Goal: Book appointment/travel/reservation

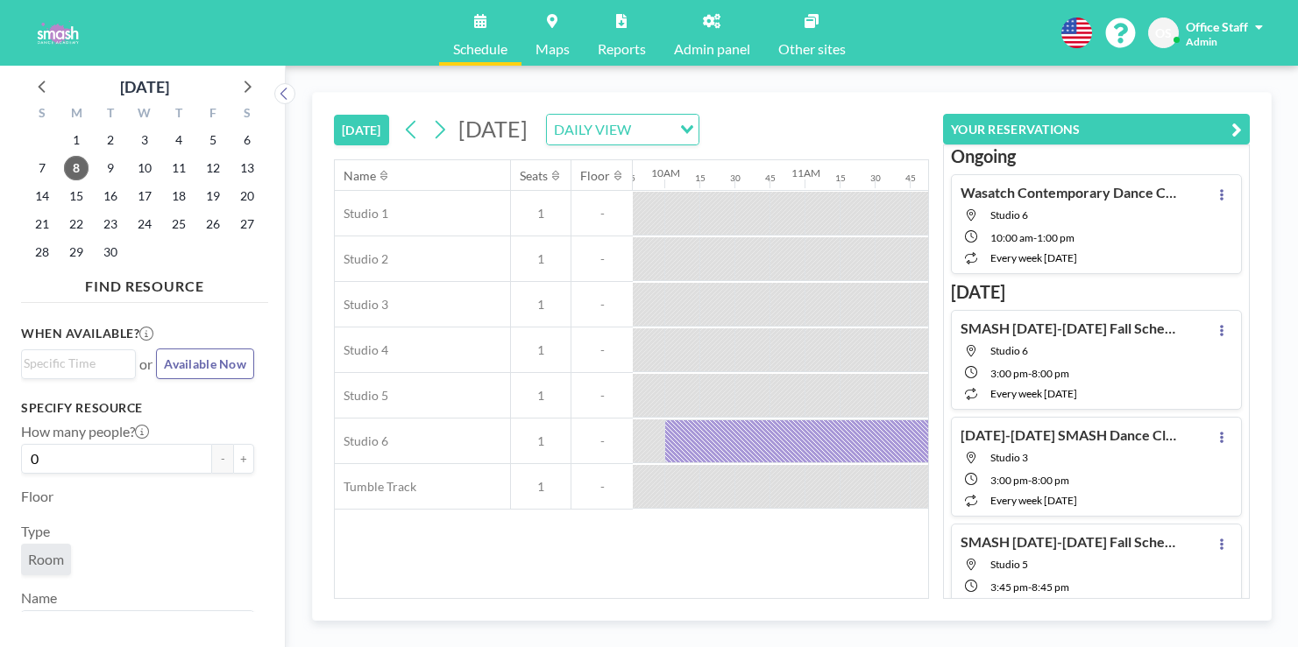
scroll to position [0, 1395]
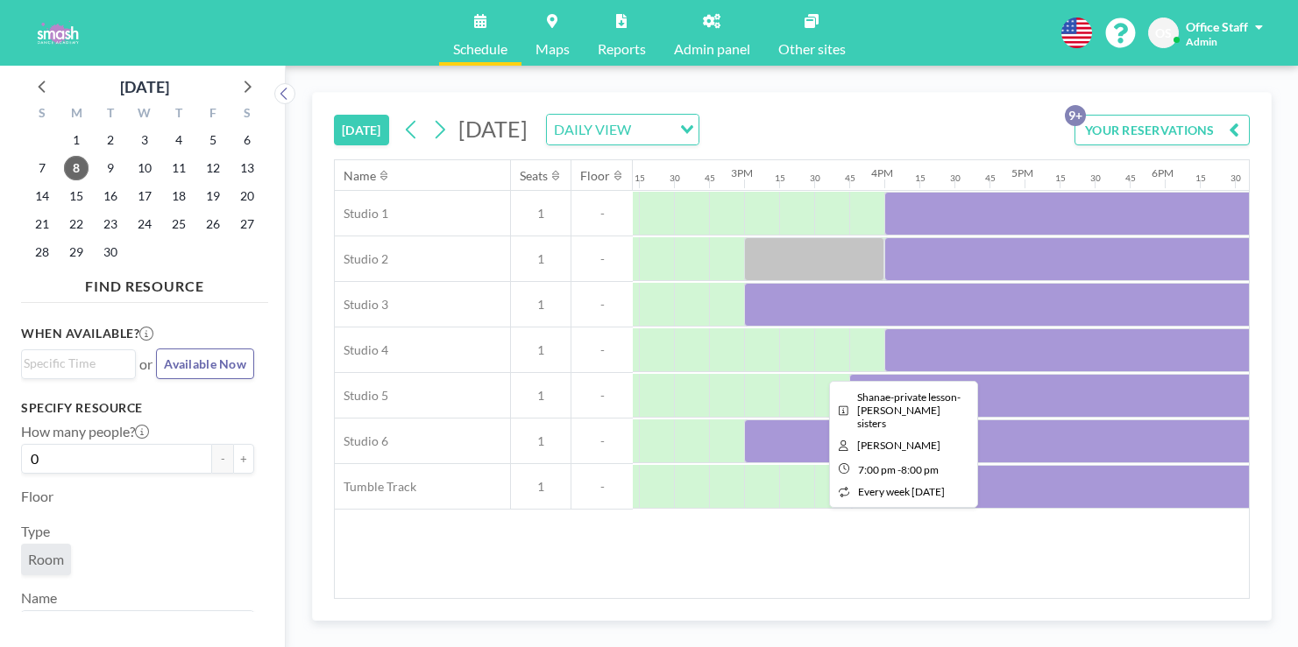
scroll to position [0, 1992]
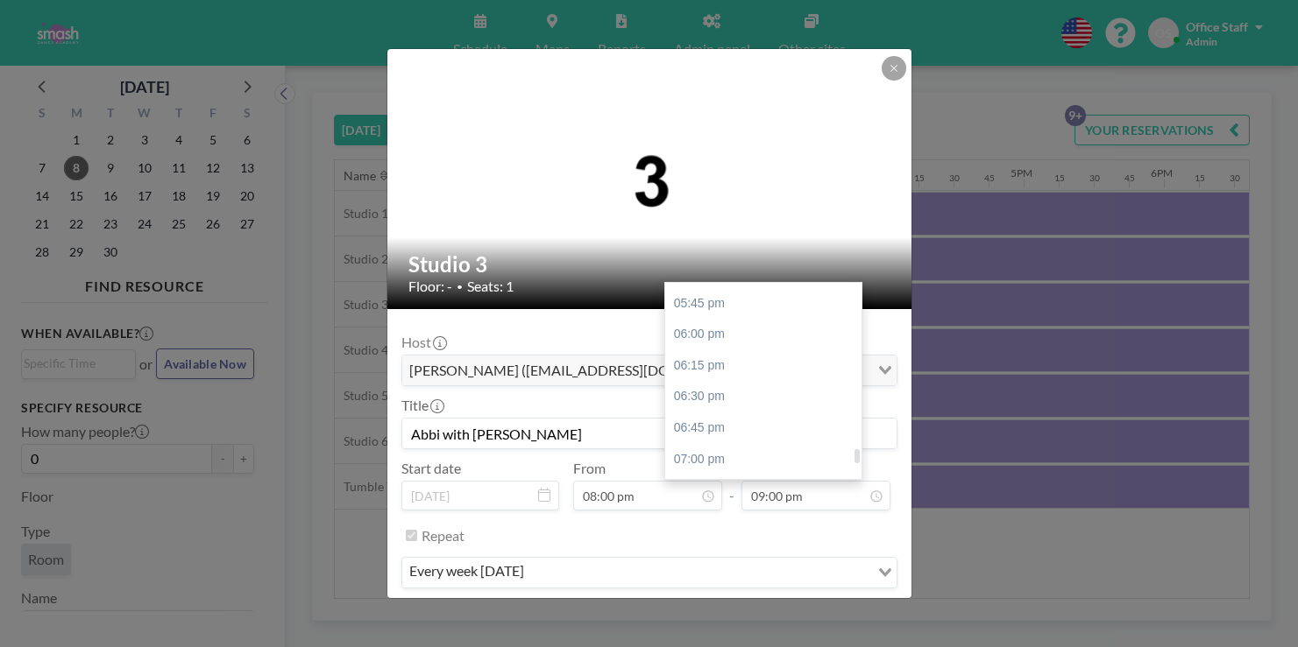
scroll to position [2214, 0]
click at [700, 626] on div "08:30 pm" at bounding box center [763, 642] width 196 height 32
type input "08:30 pm"
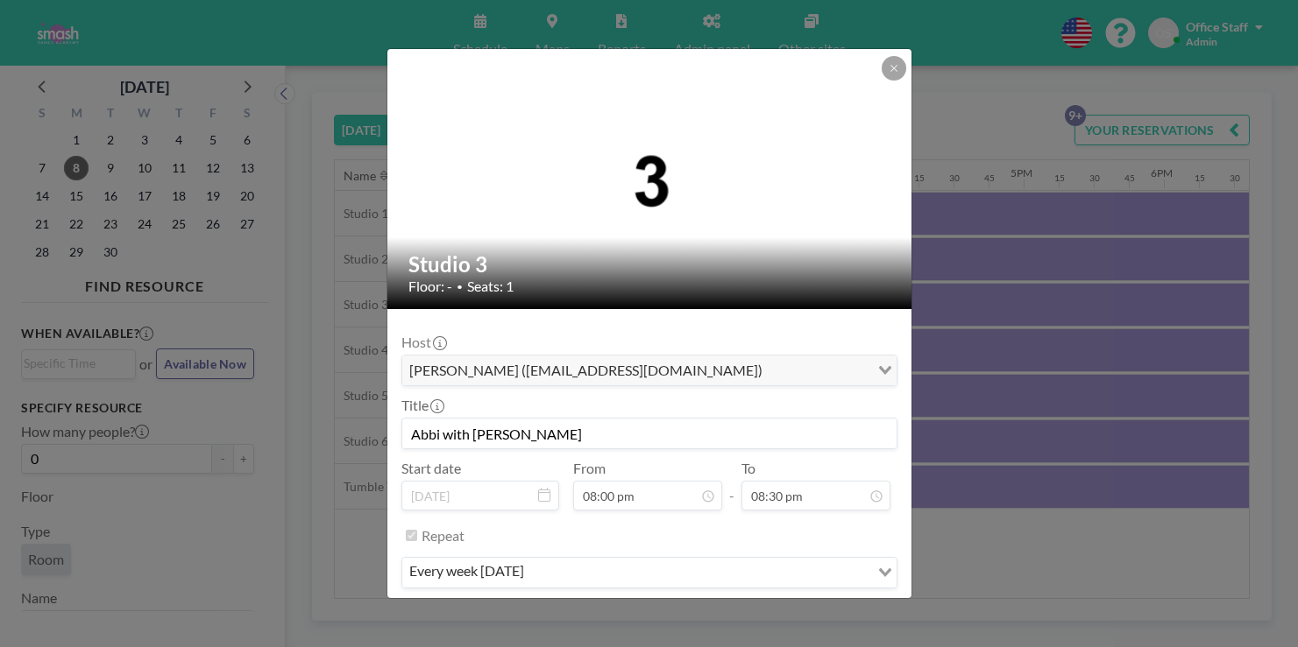
scroll to position [2294, 0]
click at [790, 610] on button "SAVE CHANGES" at bounding box center [841, 625] width 110 height 31
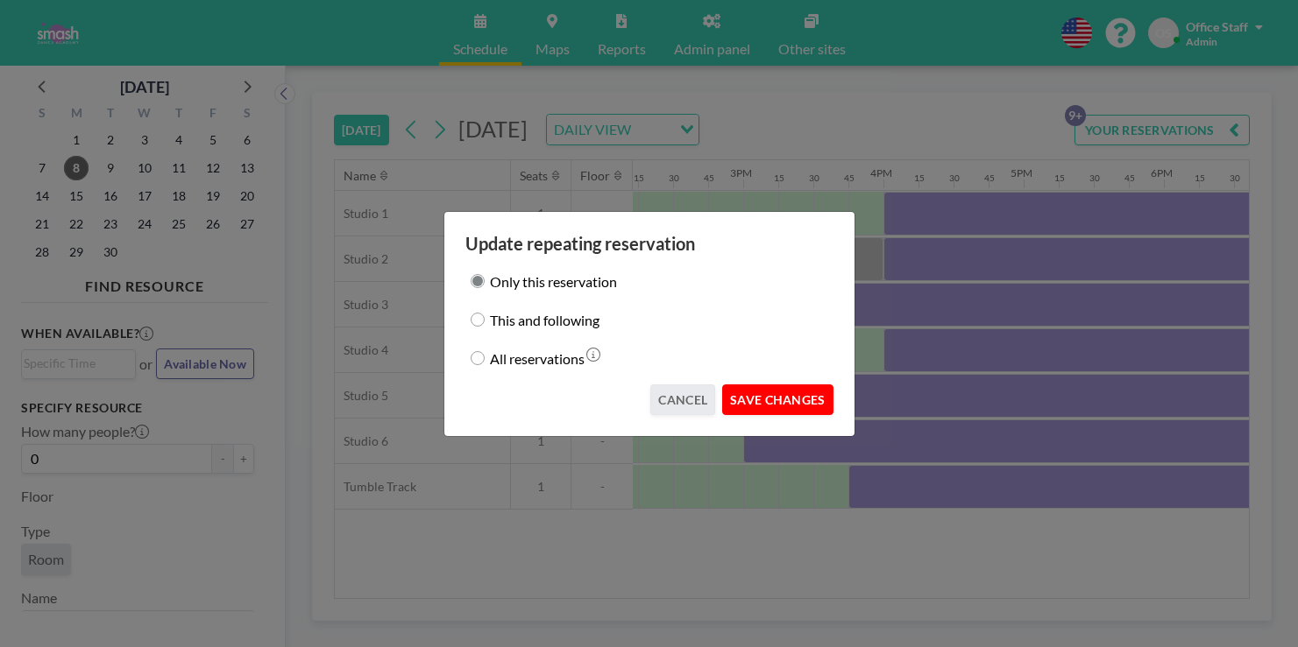
click at [748, 388] on button "SAVE CHANGES" at bounding box center [777, 400] width 110 height 31
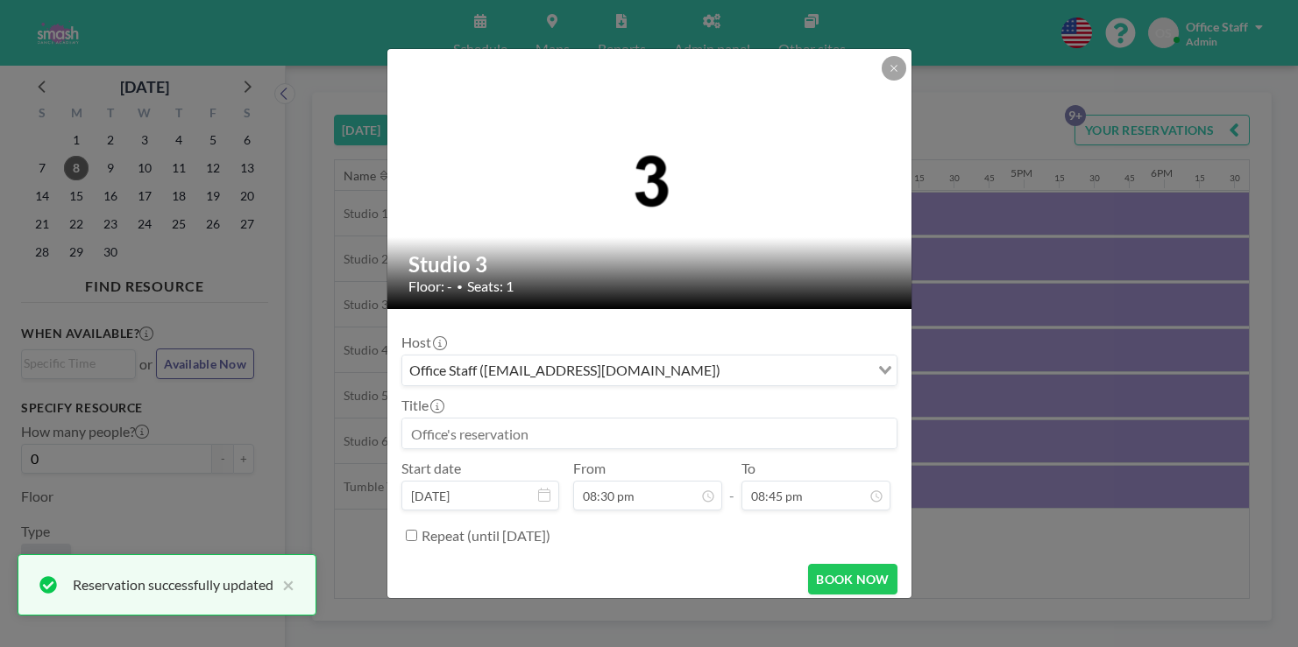
click at [500, 419] on input at bounding box center [649, 434] width 494 height 30
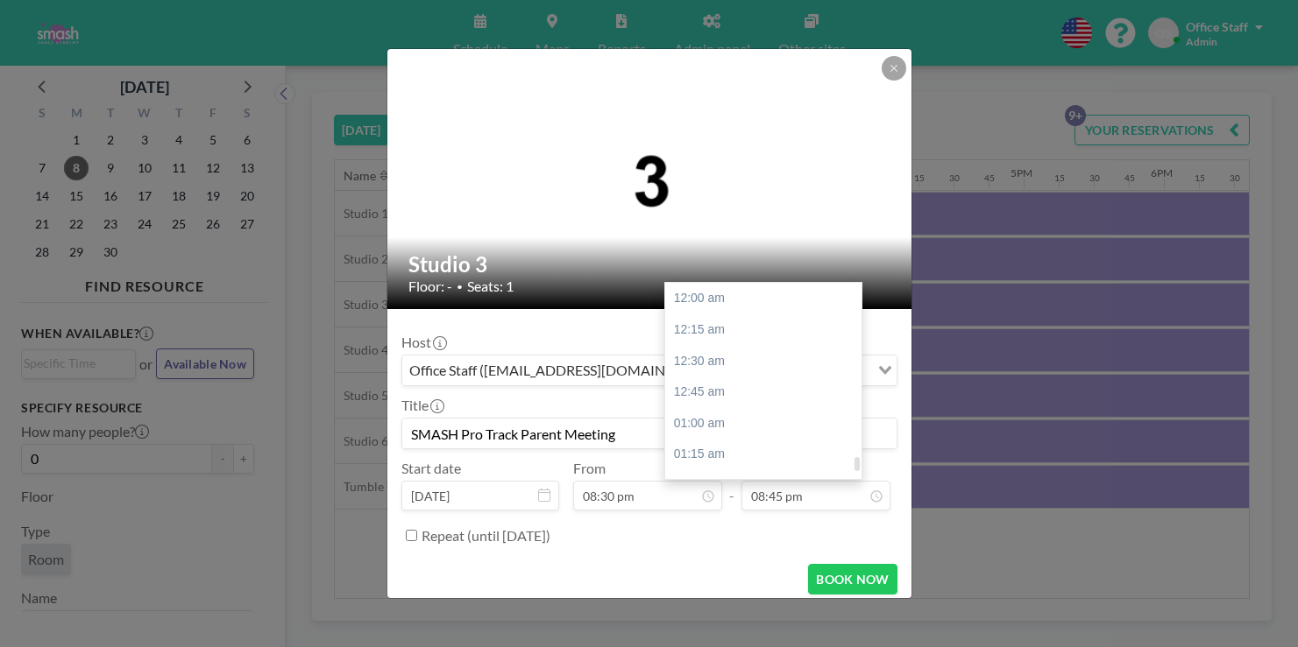
scroll to position [2322, 0]
type input "SMASH Pro Track Parent Meeting"
click at [686, 643] on div "09:30 pm" at bounding box center [763, 659] width 196 height 32
type input "09:30 pm"
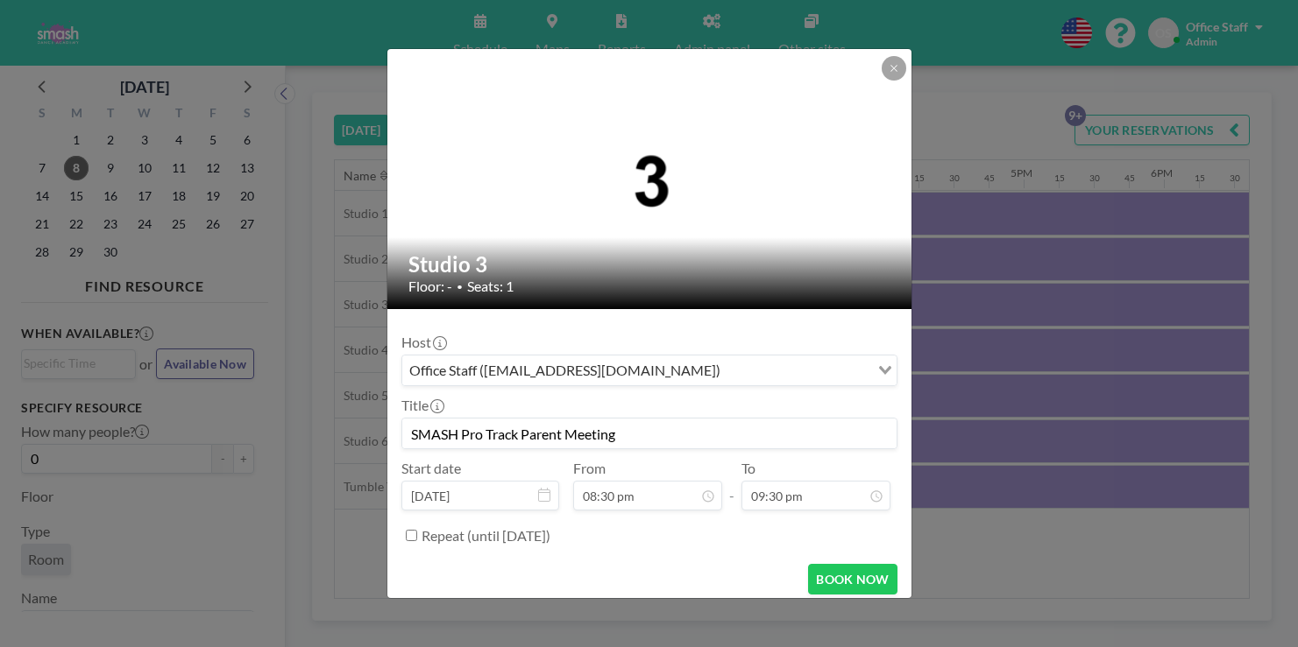
scroll to position [867, 0]
click at [579, 419] on input "SMASH Pro Track Parent Meeting" at bounding box center [649, 434] width 494 height 30
type input "SMASH Pro Track Parent/Dancer Meeting"
click at [831, 564] on button "BOOK NOW" at bounding box center [852, 579] width 88 height 31
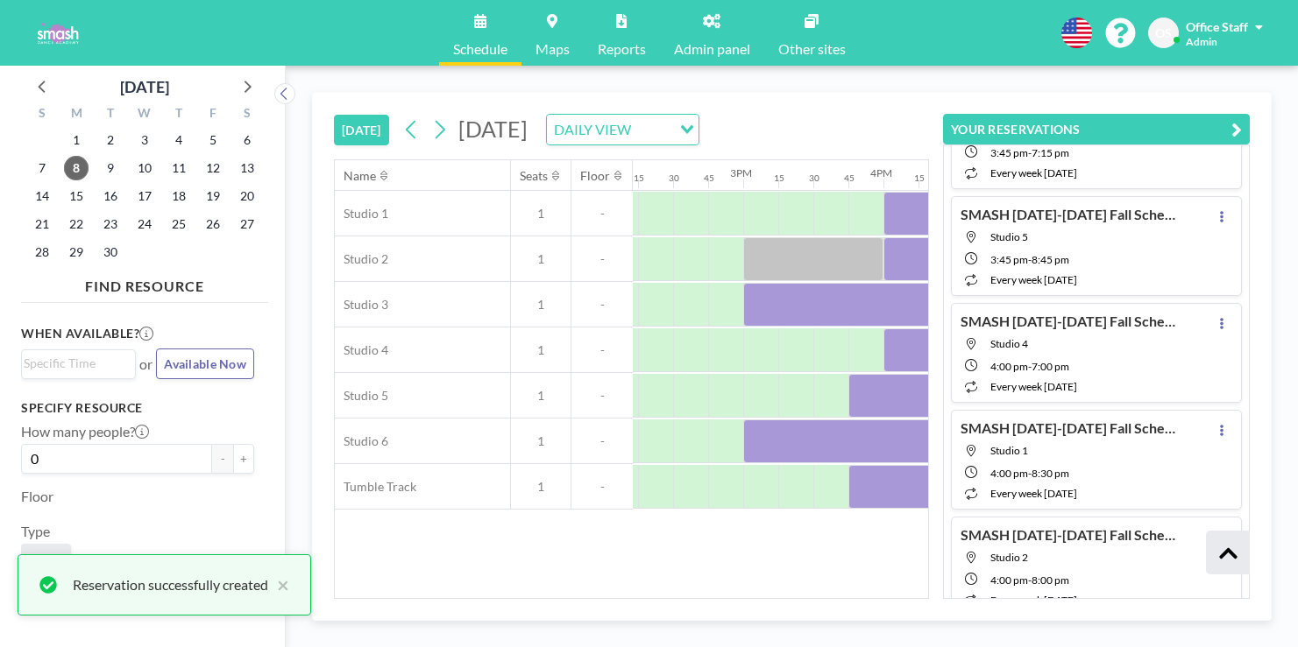
scroll to position [435, 0]
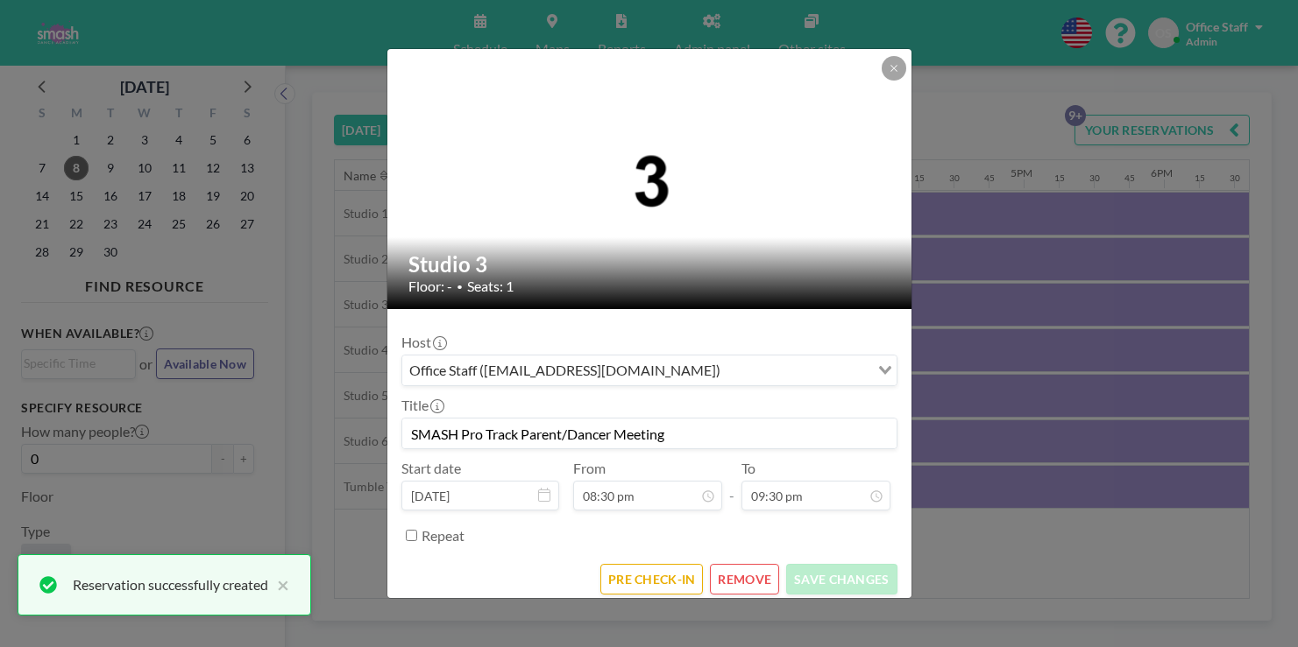
scroll to position [2404, 0]
click at [674, 564] on button "PRE CHECK-IN" at bounding box center [651, 579] width 103 height 31
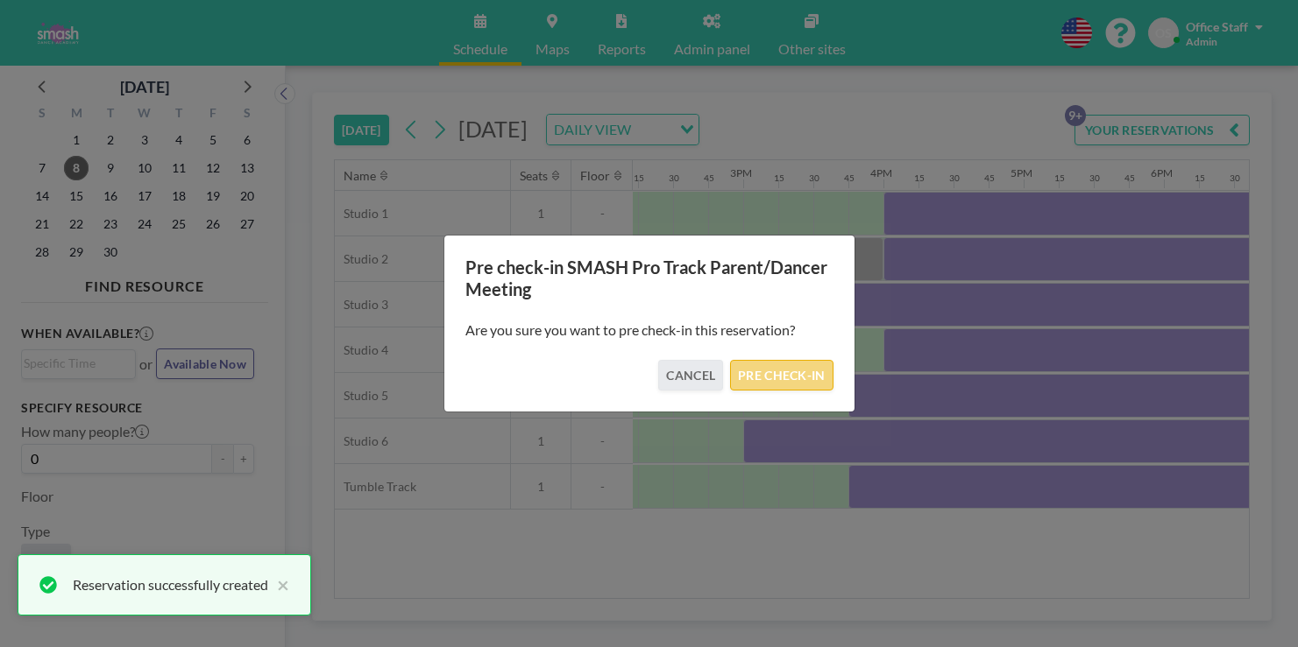
click at [745, 371] on button "PRE CHECK-IN" at bounding box center [781, 375] width 103 height 31
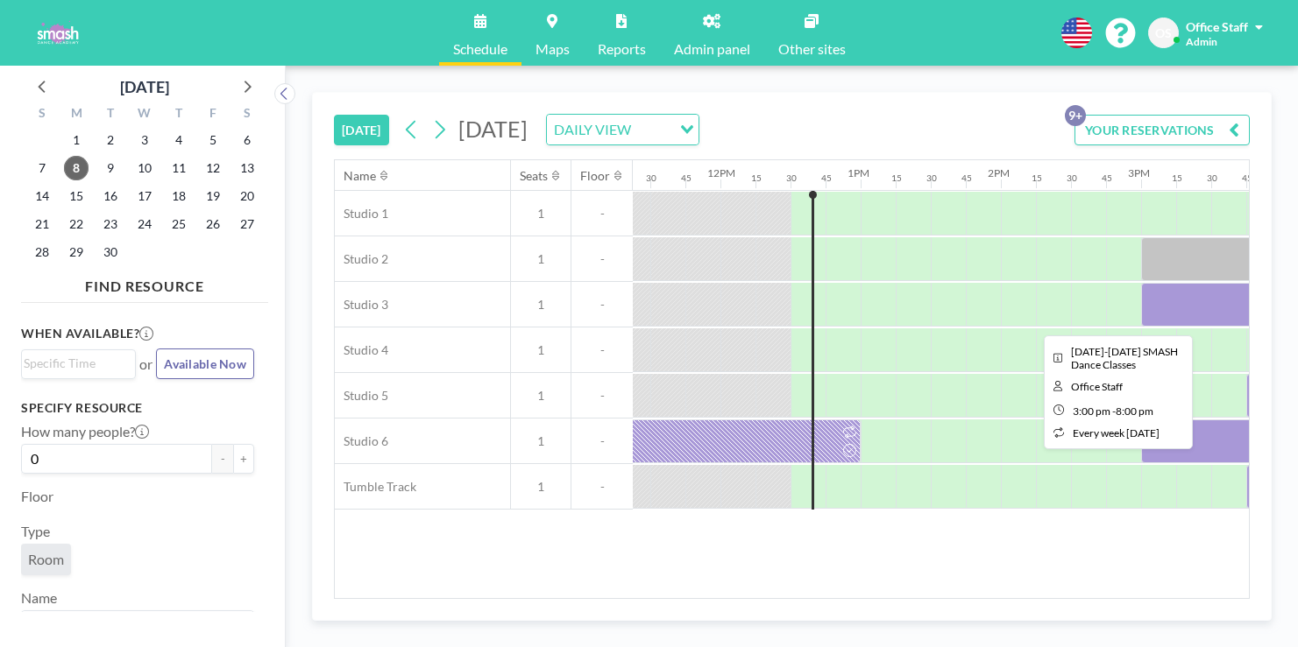
scroll to position [0, 1592]
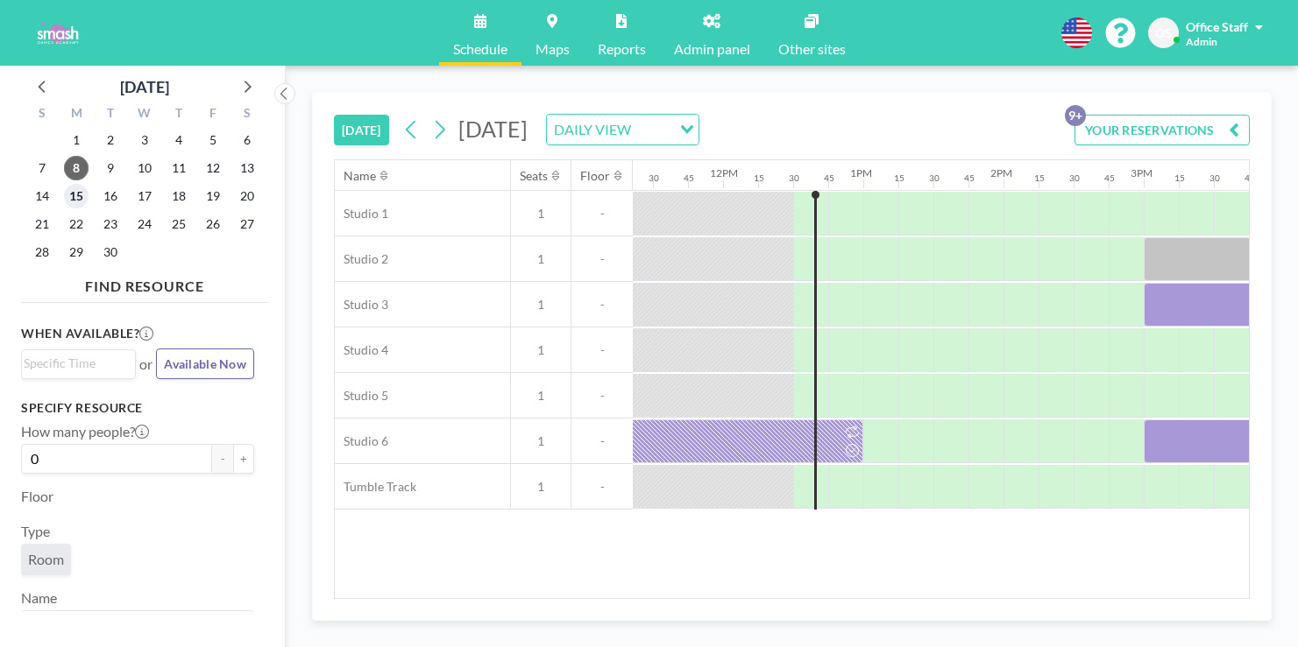
click at [64, 184] on span "15" at bounding box center [76, 196] width 25 height 25
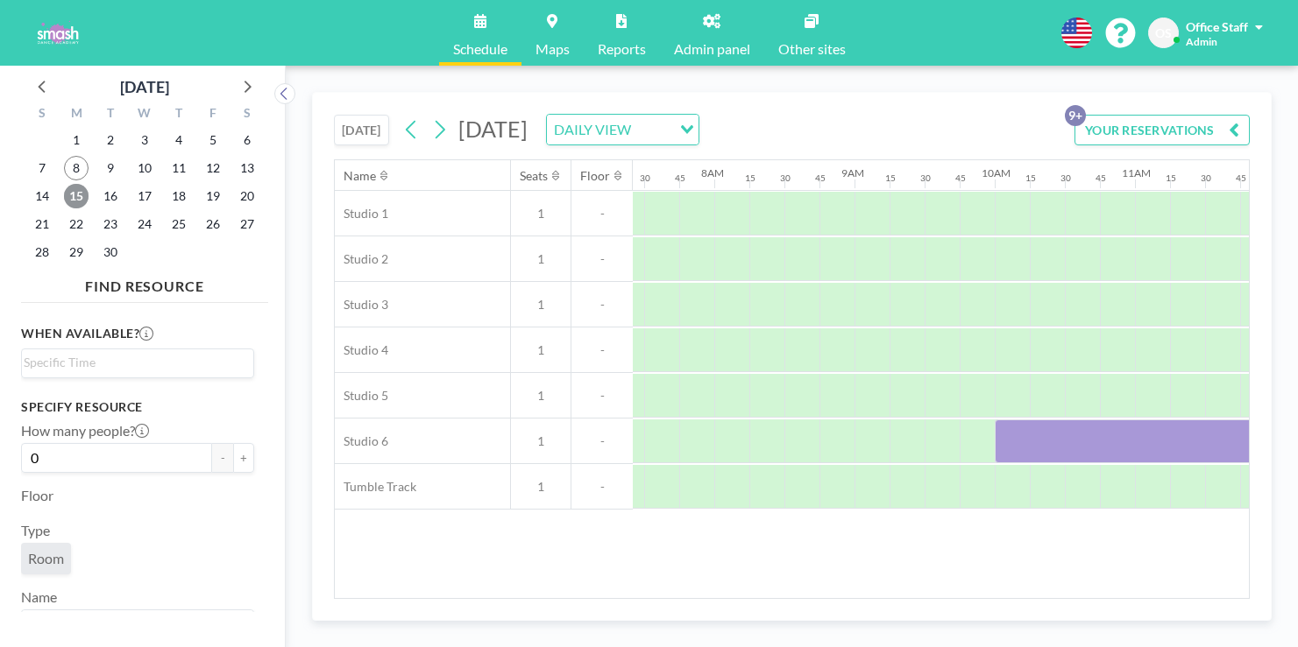
scroll to position [0, 1006]
